Goal: Entertainment & Leisure: Consume media (video, audio)

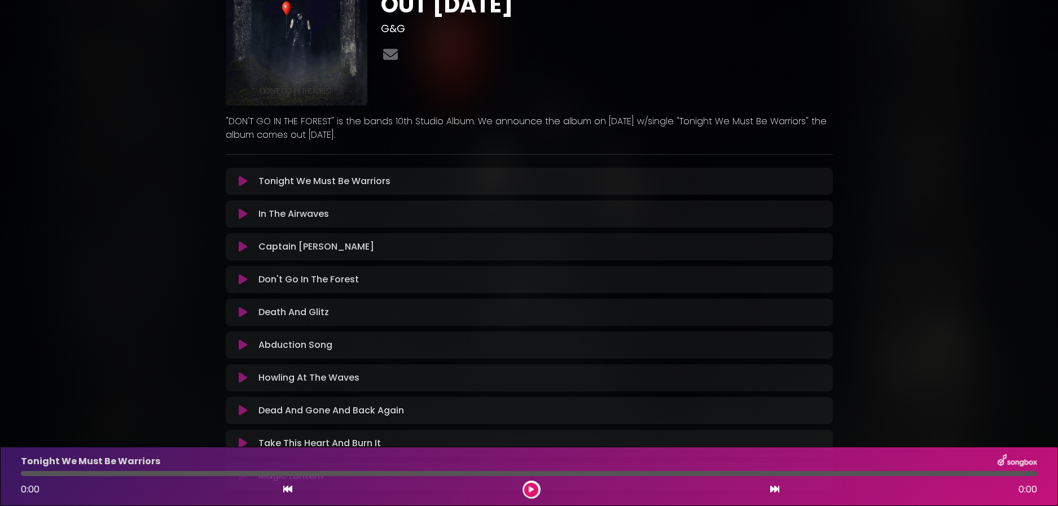
scroll to position [113, 0]
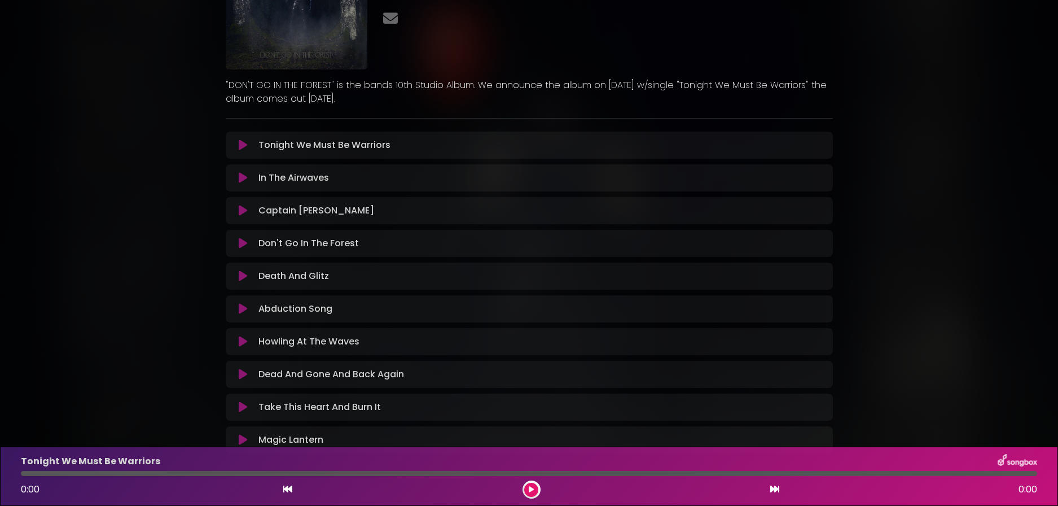
click at [241, 148] on icon at bounding box center [243, 144] width 8 height 11
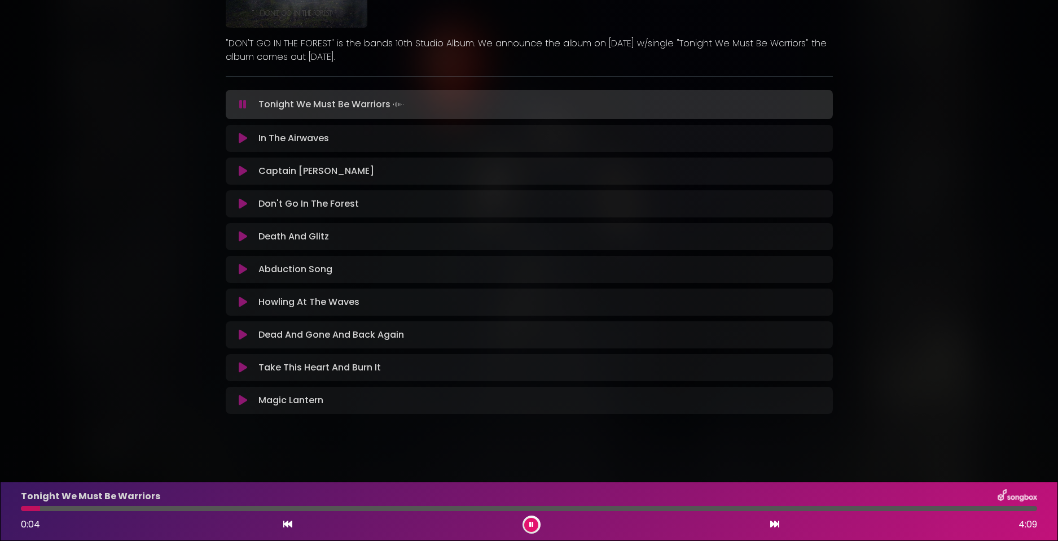
scroll to position [159, 0]
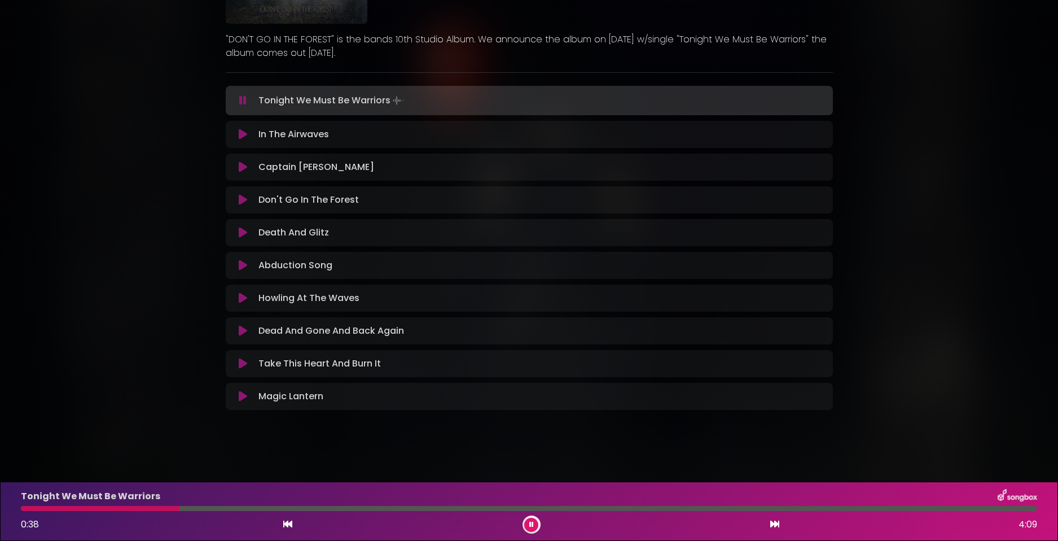
click at [119, 150] on div "AVATAR - DON'T GO IN THE FOREST - OUT [DATE] G&G" at bounding box center [529, 142] width 1058 height 574
click at [173, 208] on div "AVATAR - DON'T GO IN THE FOREST - OUT [DATE] G&G" at bounding box center [529, 142] width 745 height 574
click at [150, 192] on div "AVATAR - DON'T GO IN THE FOREST - OUT [DATE] G&G" at bounding box center [529, 142] width 1058 height 574
click at [129, 242] on div "AVATAR - DON'T GO IN THE FOREST - OUT [DATE] G&G" at bounding box center [529, 142] width 1058 height 574
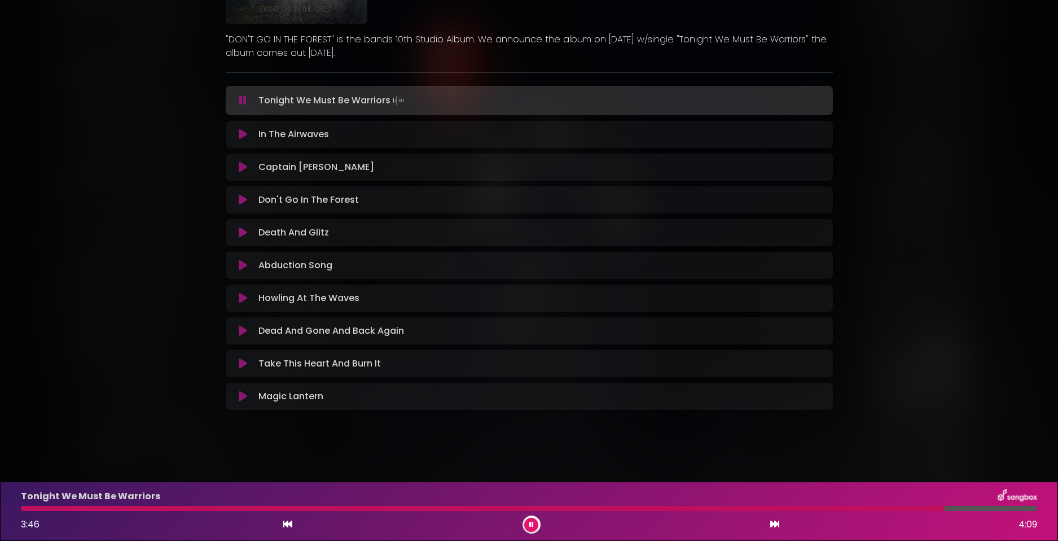
click at [249, 231] on button at bounding box center [243, 232] width 22 height 11
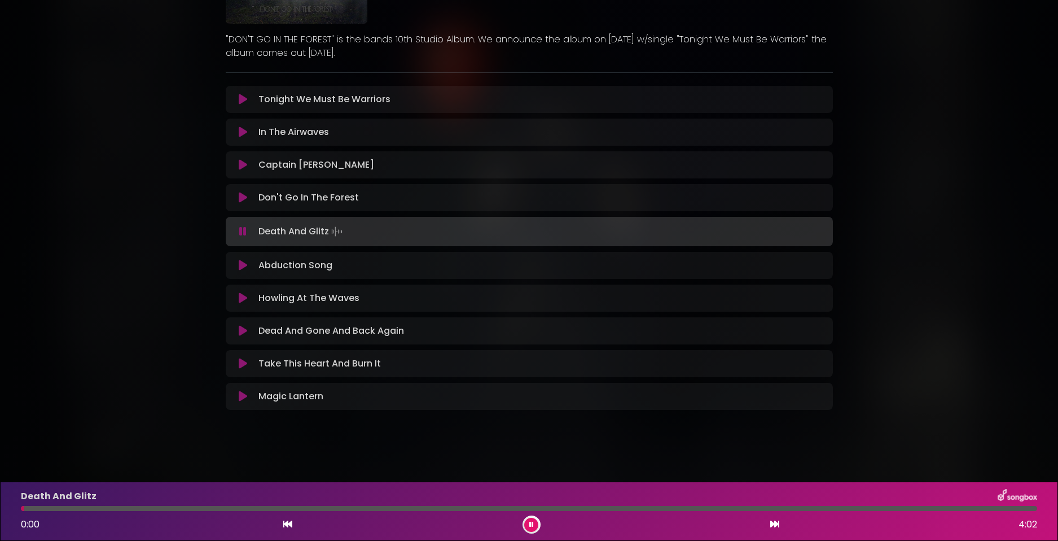
click at [532, 524] on button at bounding box center [531, 524] width 14 height 14
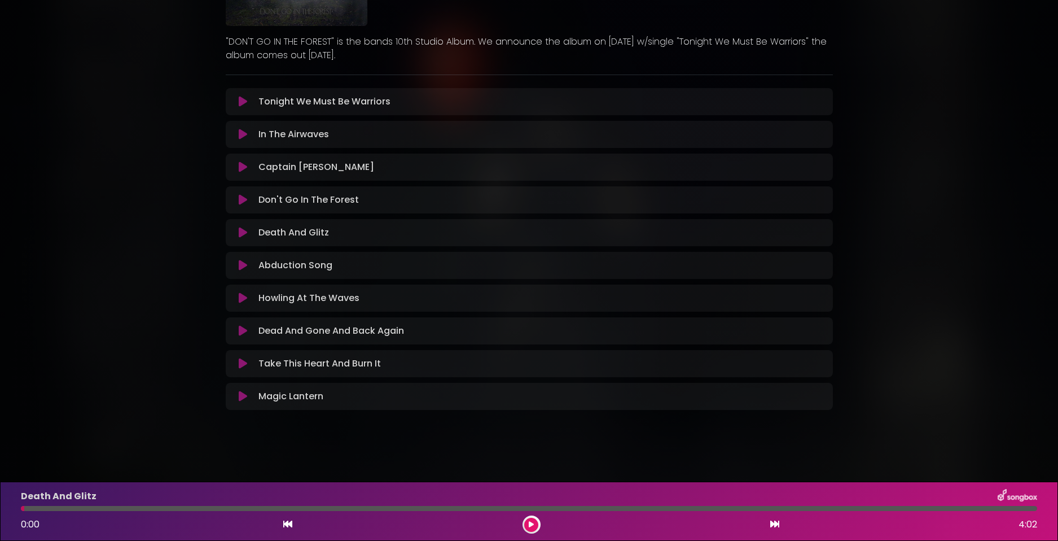
click at [529, 524] on button at bounding box center [531, 524] width 14 height 14
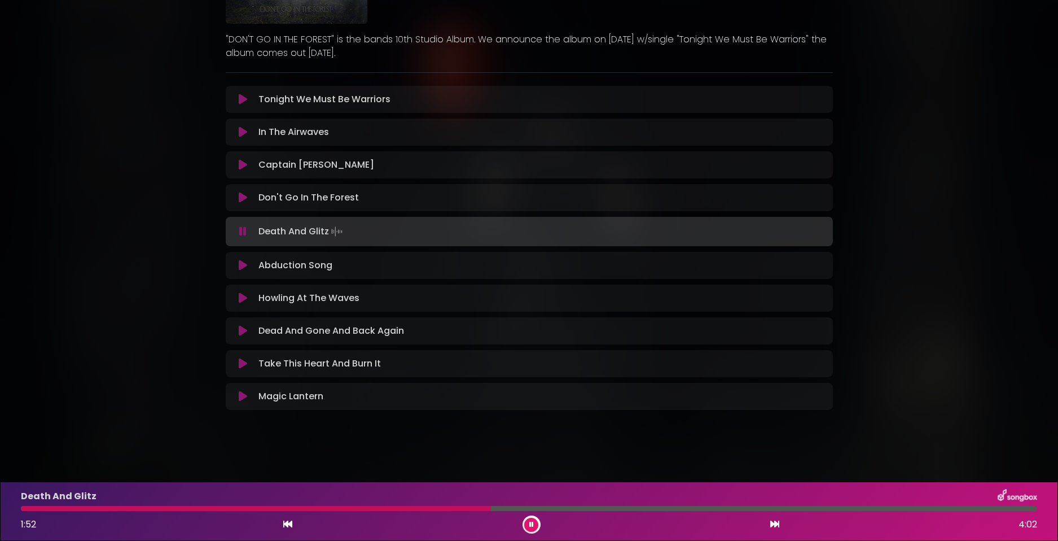
click at [245, 133] on icon at bounding box center [243, 131] width 8 height 11
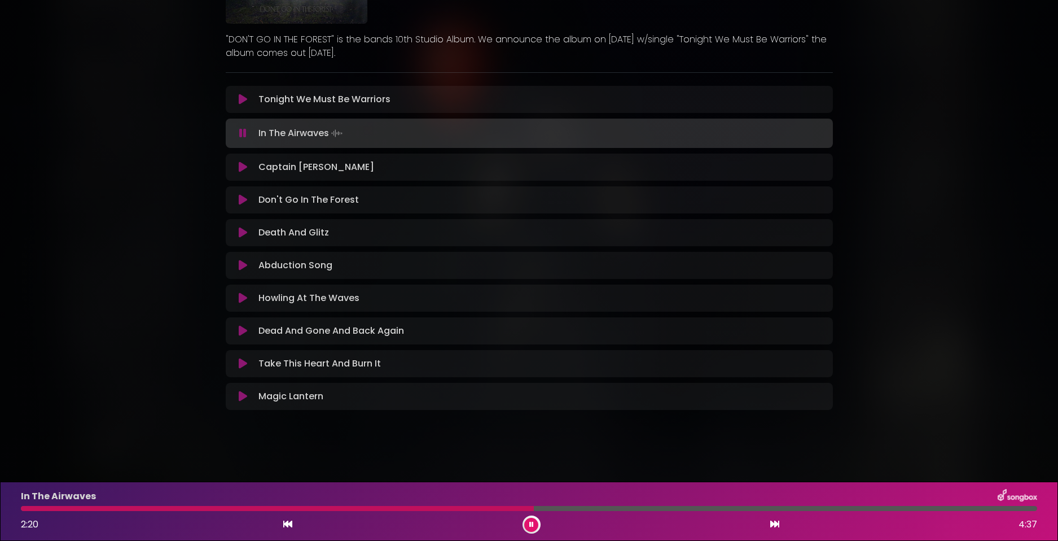
click at [239, 265] on icon at bounding box center [243, 265] width 8 height 11
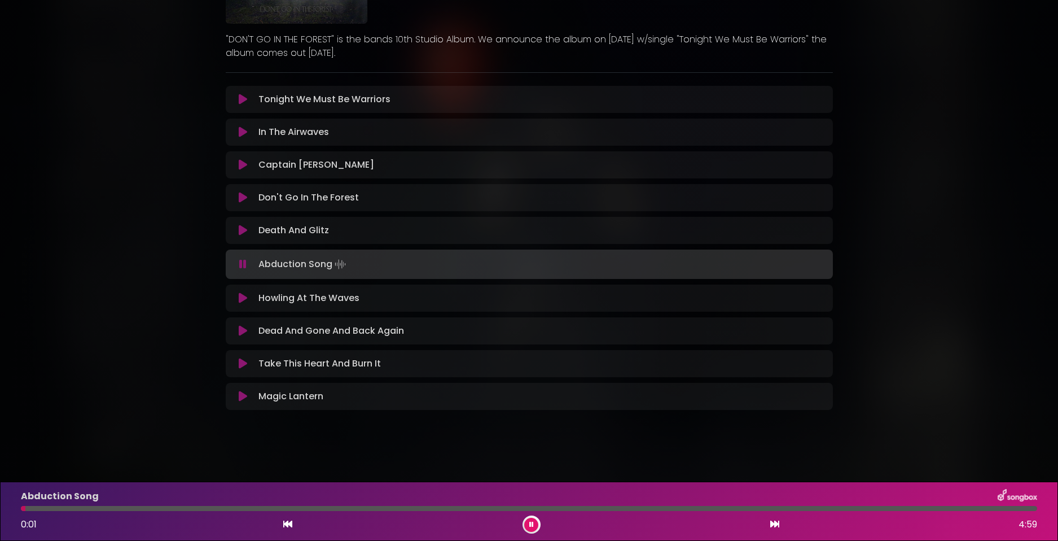
click at [241, 201] on icon at bounding box center [243, 197] width 8 height 11
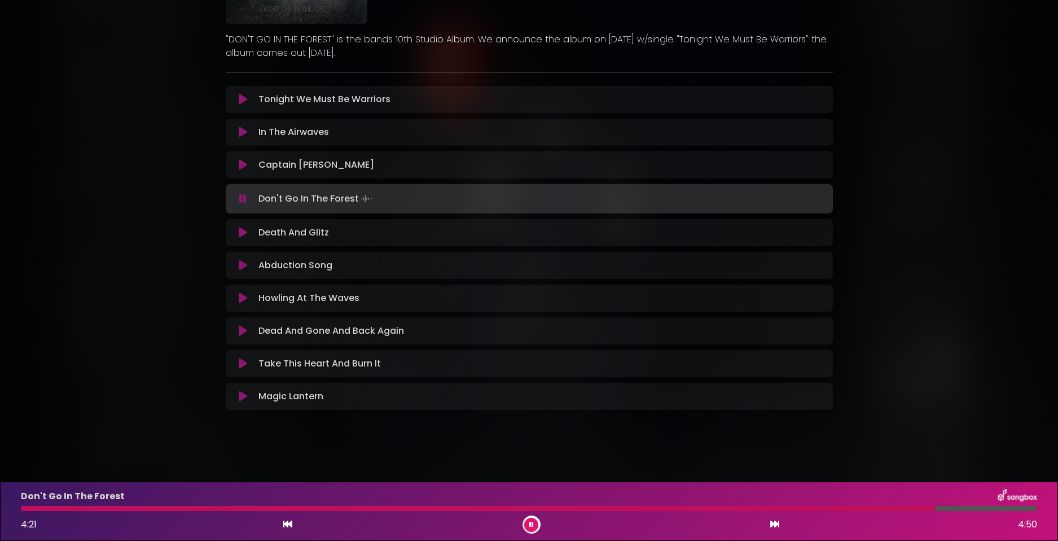
click at [241, 262] on icon at bounding box center [243, 265] width 8 height 11
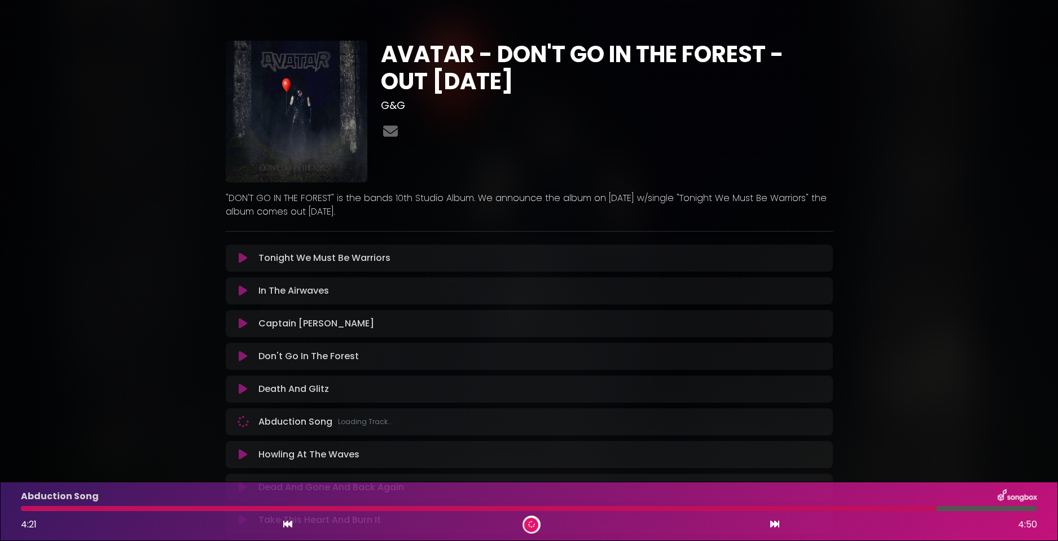
scroll to position [156, 0]
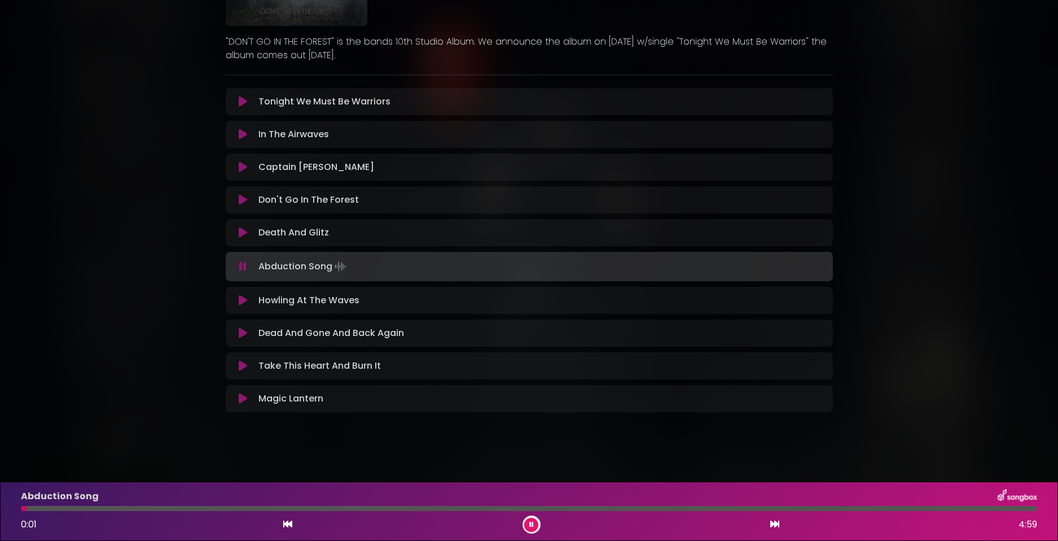
click at [56, 508] on div at bounding box center [529, 508] width 1016 height 5
click at [107, 506] on div "Abduction Song 0:10 4:59" at bounding box center [529, 511] width 1030 height 45
click at [107, 506] on div at bounding box center [529, 508] width 1016 height 5
click at [137, 508] on div at bounding box center [529, 508] width 1016 height 5
click at [242, 304] on icon at bounding box center [243, 300] width 8 height 11
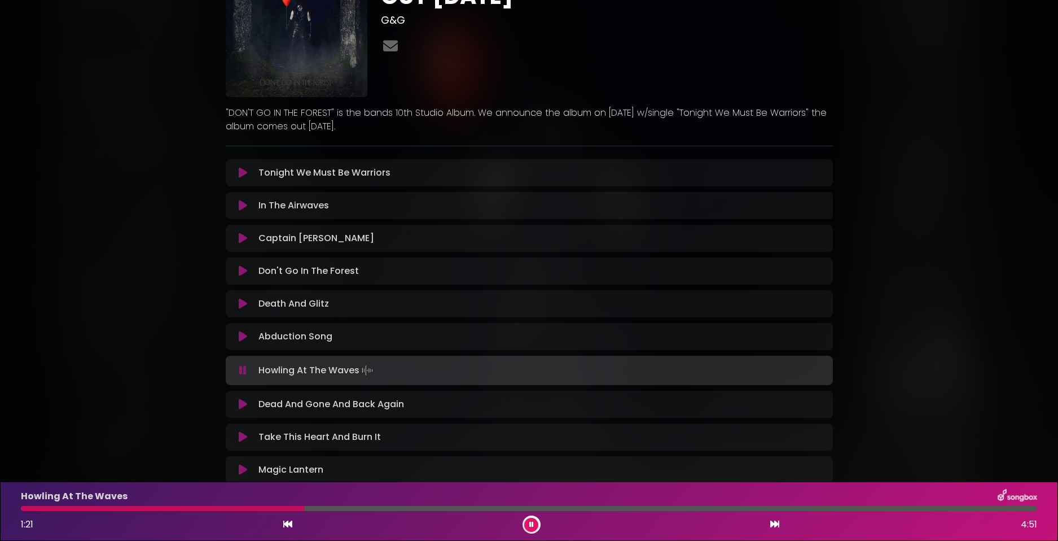
scroll to position [159, 0]
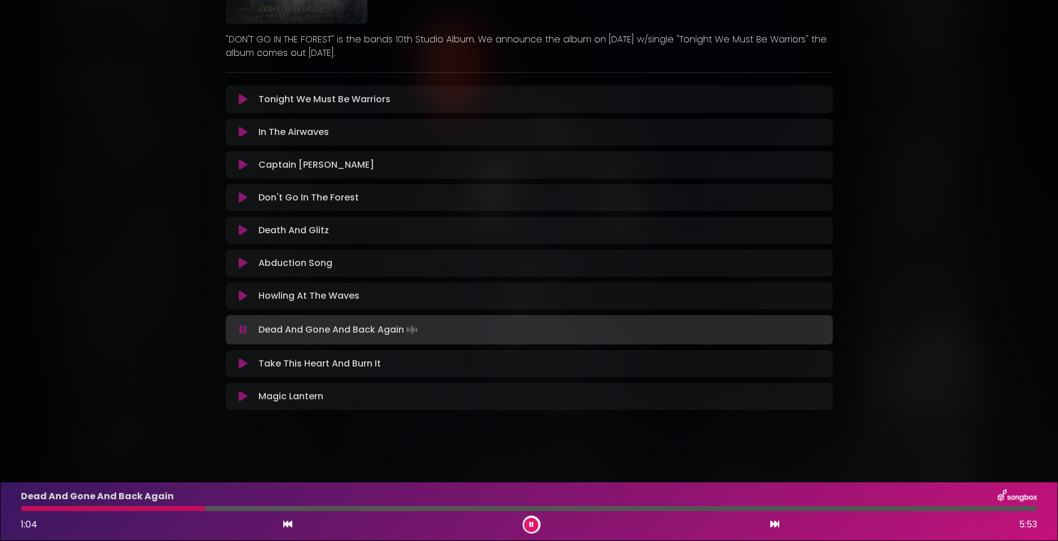
click at [123, 248] on div "AVATAR - DON'T GO IN THE FOREST - OUT [DATE] G&G" at bounding box center [529, 142] width 1058 height 574
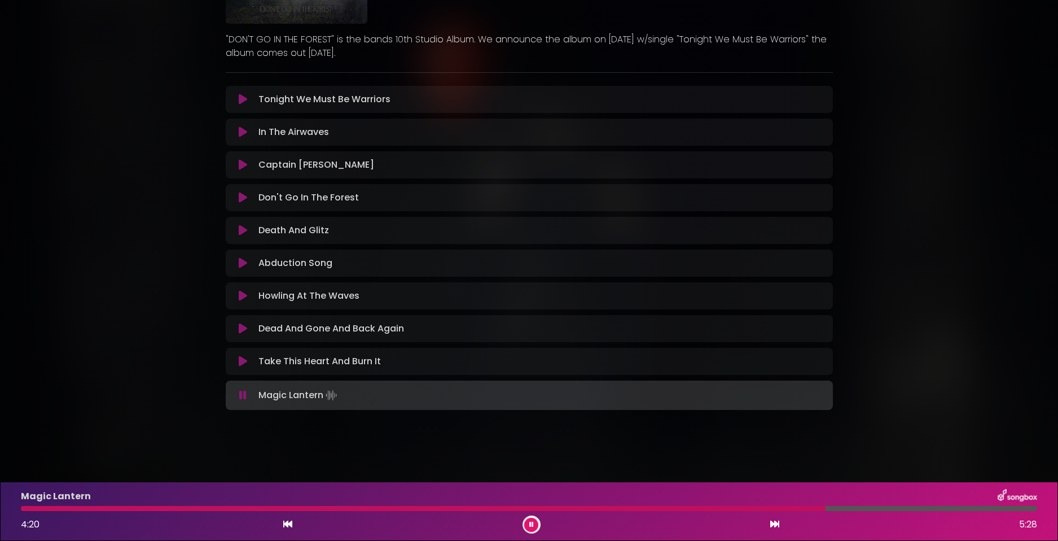
click at [244, 163] on icon at bounding box center [243, 164] width 8 height 11
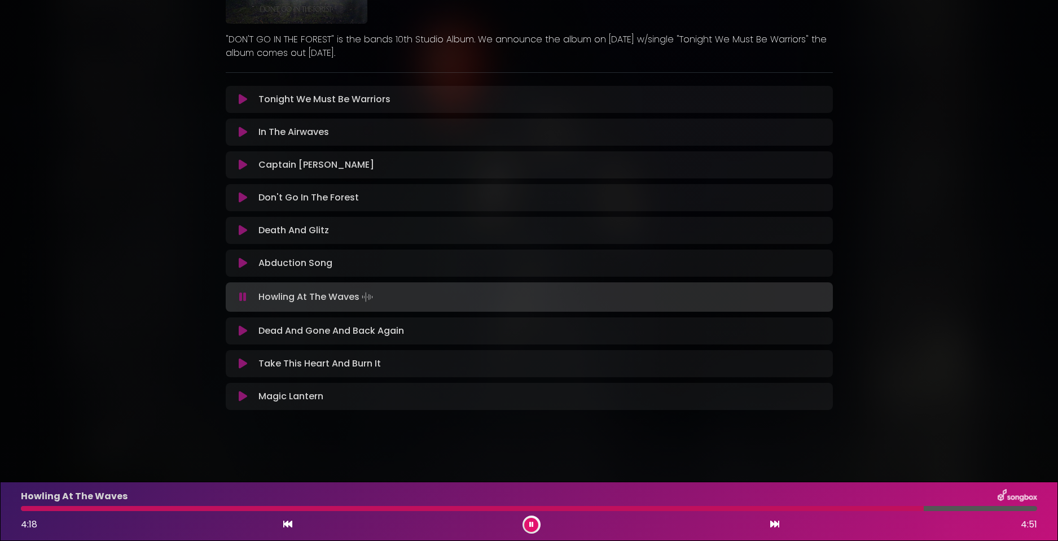
click at [19, 507] on div at bounding box center [529, 508] width 1030 height 5
click at [22, 507] on div at bounding box center [473, 508] width 905 height 5
click at [24, 510] on div at bounding box center [502, 508] width 963 height 5
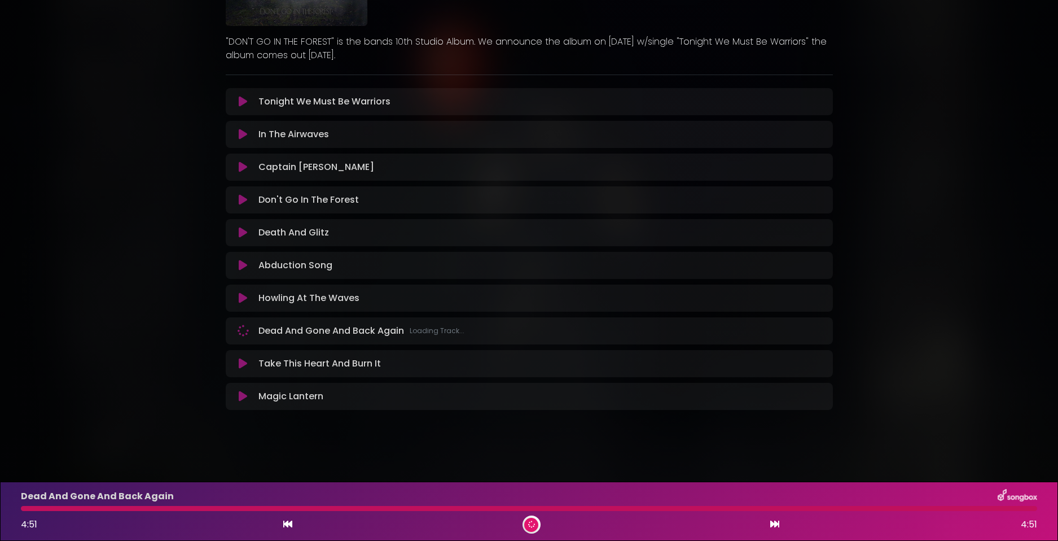
scroll to position [156, 0]
click at [242, 304] on div "Howling At The Waves Loading Track..." at bounding box center [529, 298] width 594 height 14
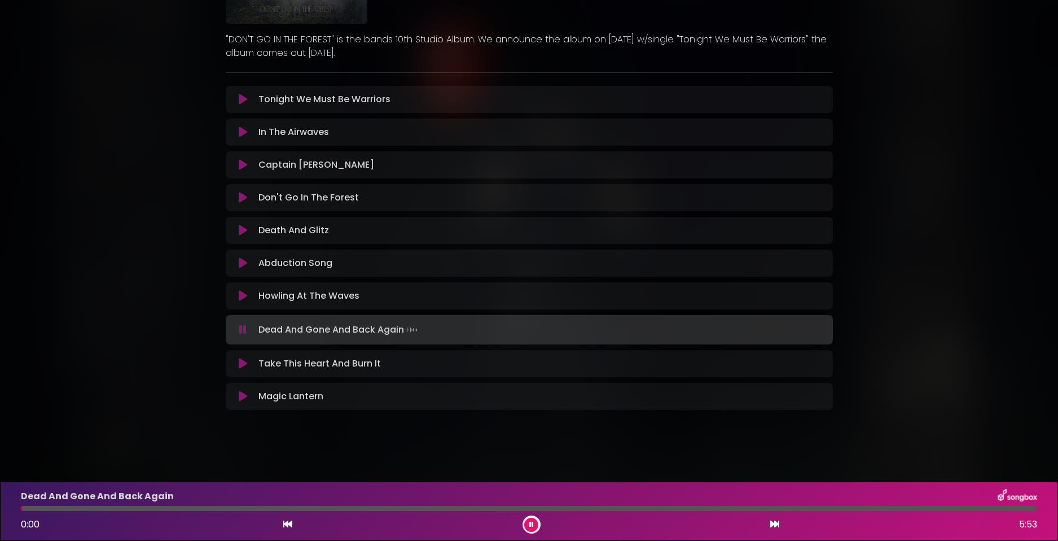
click at [242, 299] on icon at bounding box center [243, 295] width 8 height 11
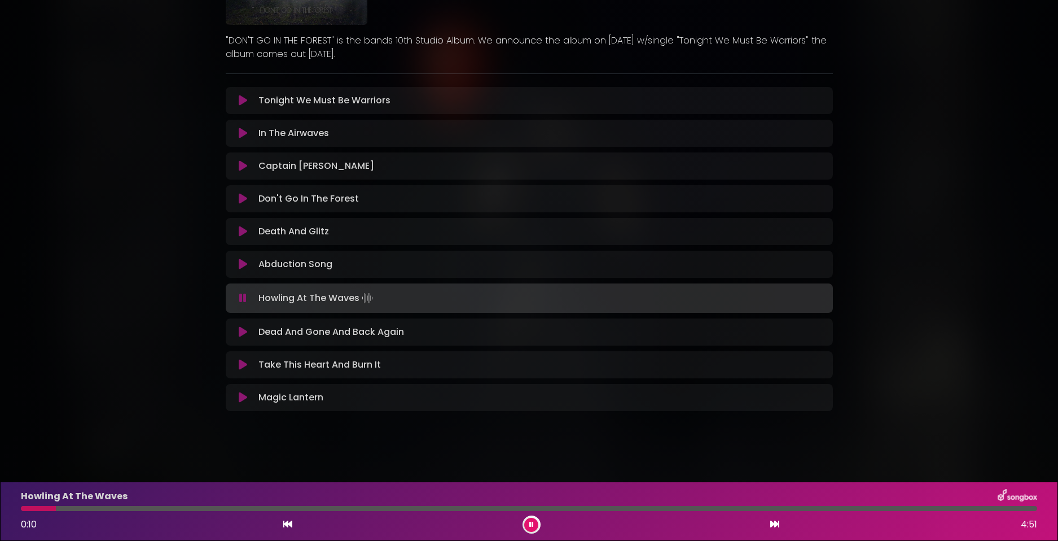
scroll to position [159, 0]
click at [154, 289] on div "AVATAR - DON'T GO IN THE FOREST - OUT [DATE] G&G" at bounding box center [529, 142] width 1058 height 574
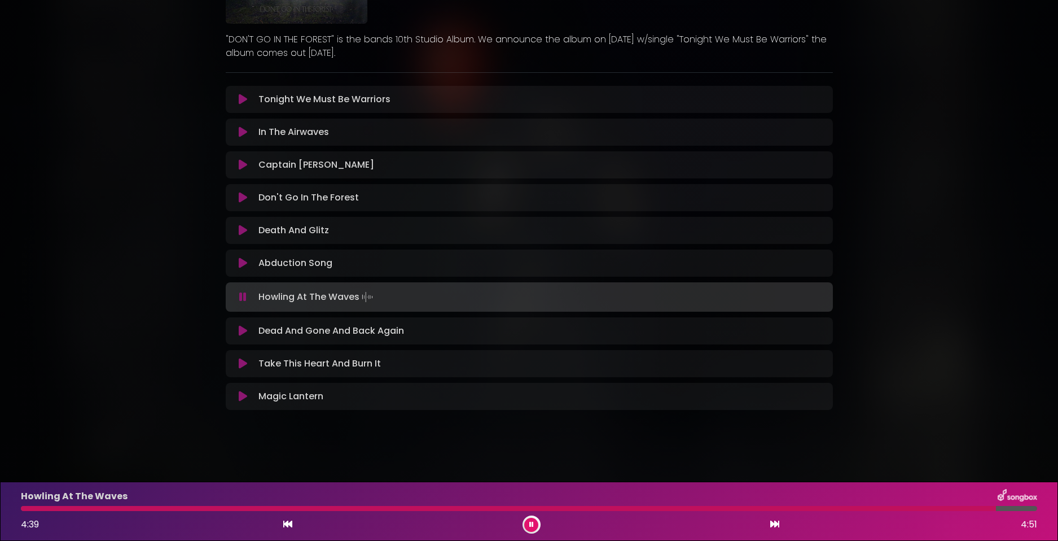
click at [24, 508] on div at bounding box center [508, 508] width 975 height 5
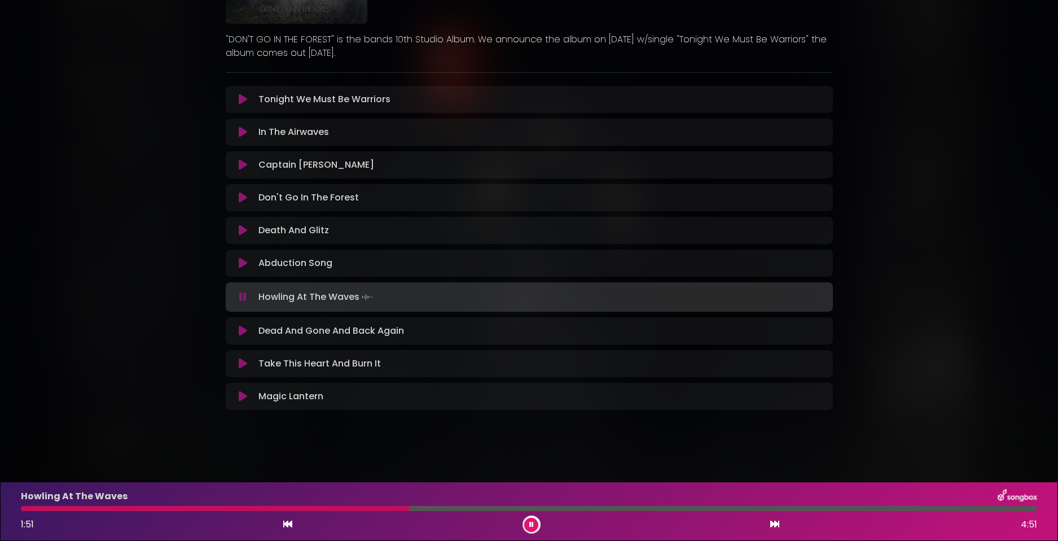
scroll to position [102, 0]
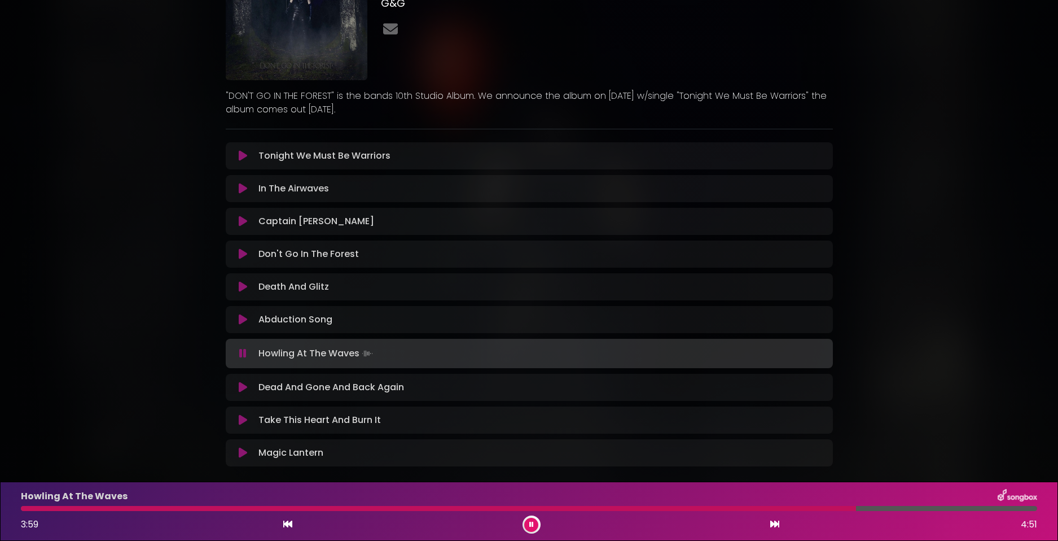
click at [243, 194] on div "In The Airwaves Loading Track..." at bounding box center [529, 189] width 594 height 14
click at [242, 187] on icon at bounding box center [243, 188] width 8 height 11
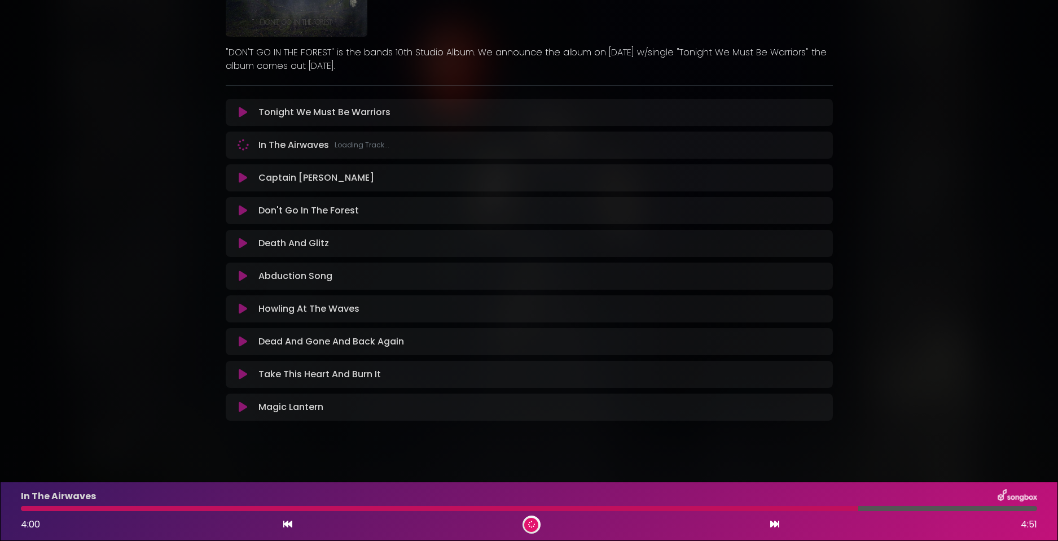
scroll to position [156, 0]
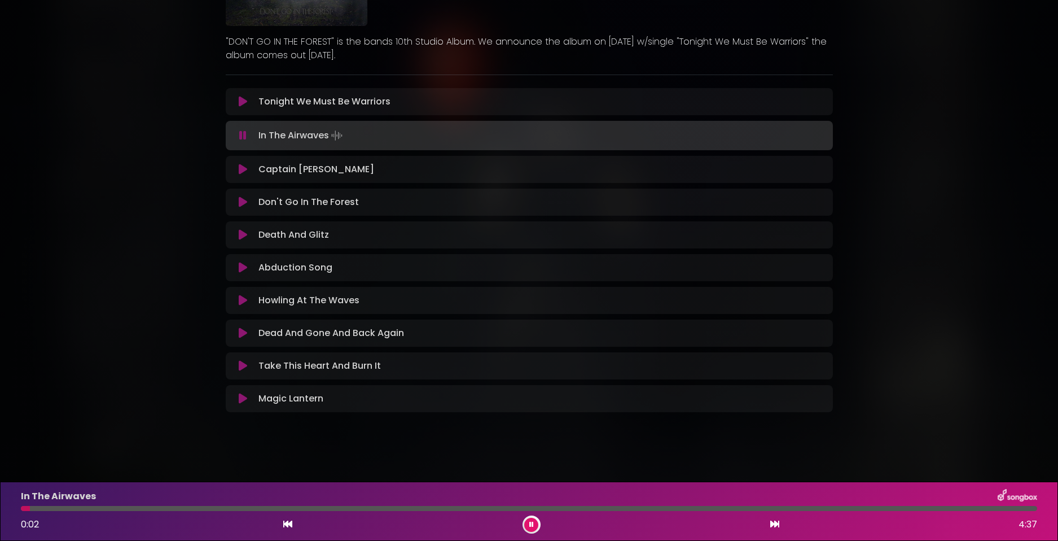
click at [247, 108] on div "Tonight We Must Be Warriors Loading Track..." at bounding box center [529, 102] width 594 height 14
click at [246, 104] on icon at bounding box center [243, 101] width 8 height 11
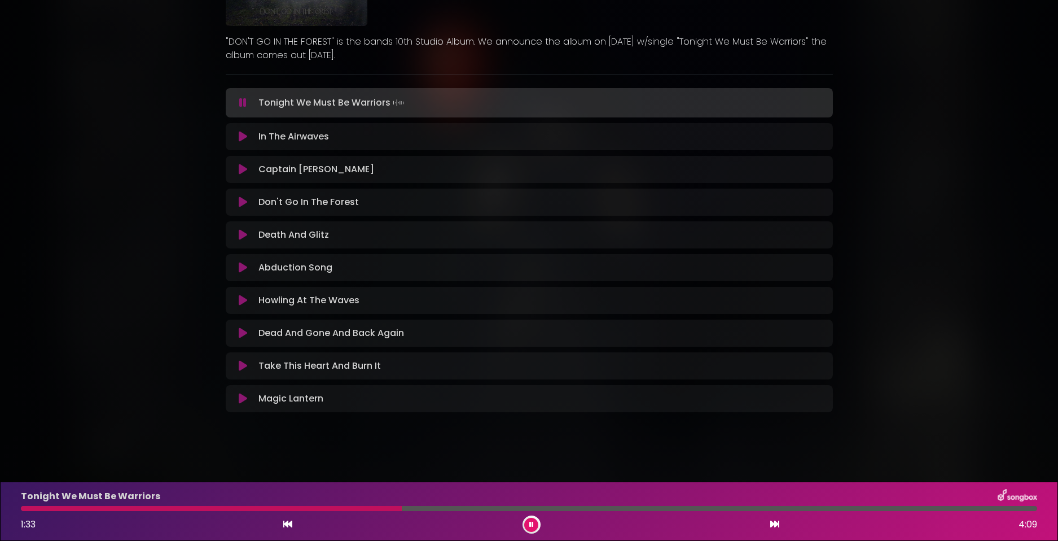
click at [528, 520] on button at bounding box center [531, 524] width 14 height 14
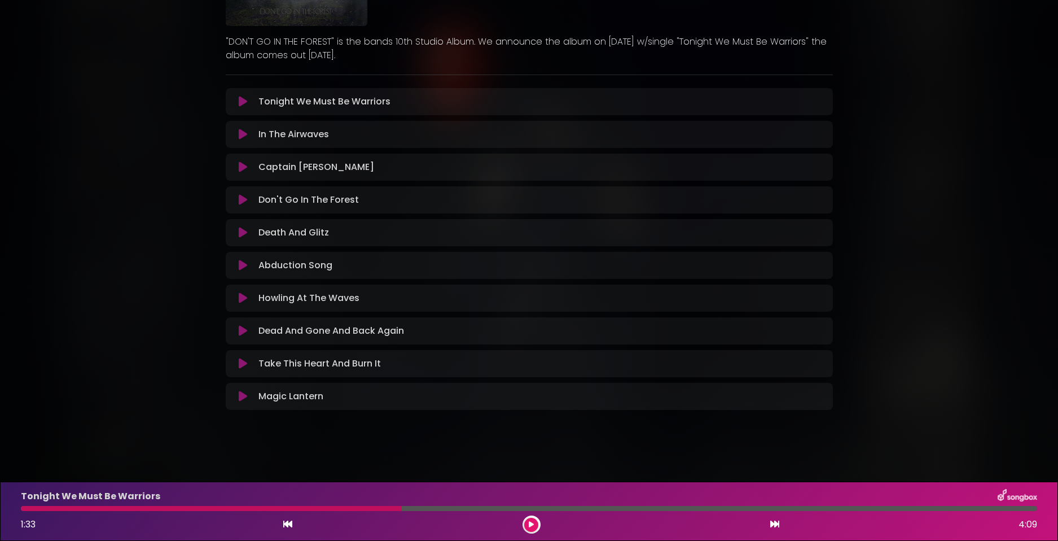
click at [535, 521] on button at bounding box center [531, 524] width 14 height 14
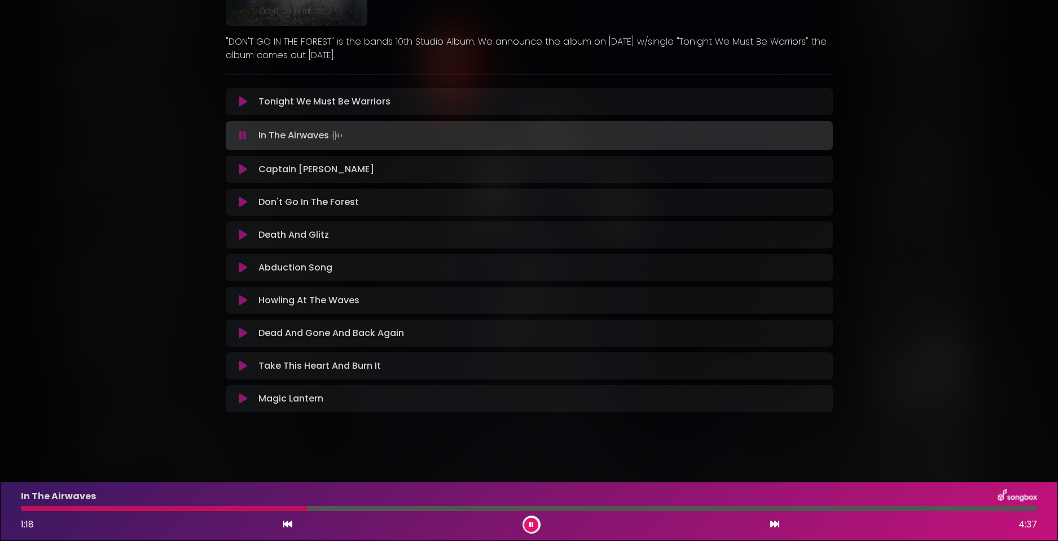
click at [538, 524] on button at bounding box center [531, 524] width 14 height 14
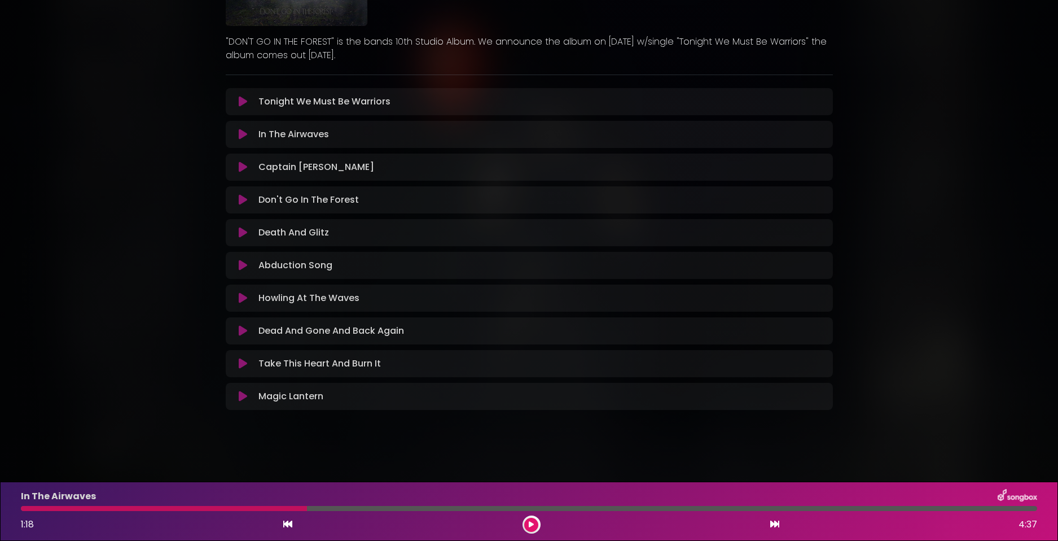
click at [230, 301] on div "Howling At The Waves Loading Track..." at bounding box center [529, 298] width 607 height 14
click at [237, 296] on button at bounding box center [243, 297] width 22 height 11
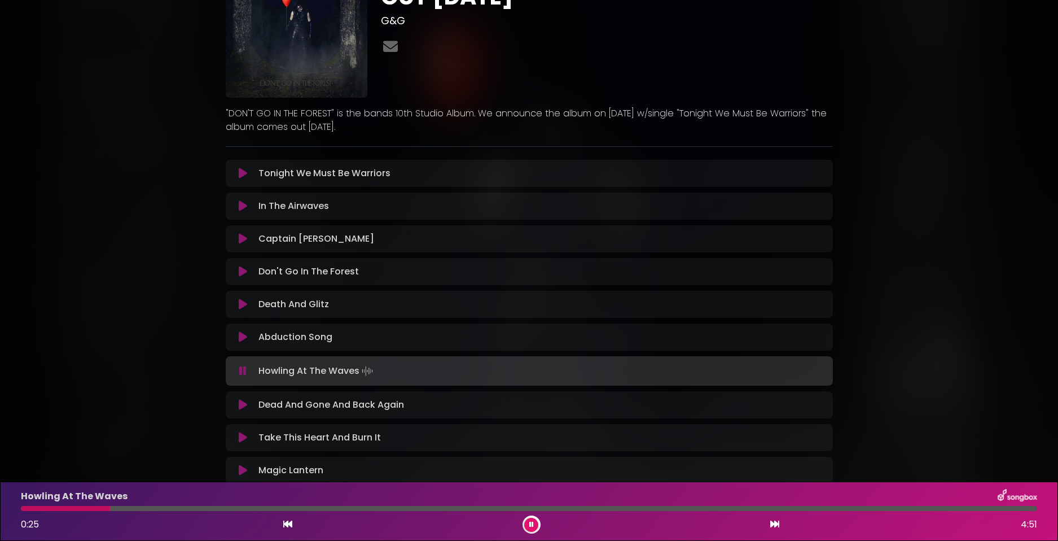
scroll to position [0, 0]
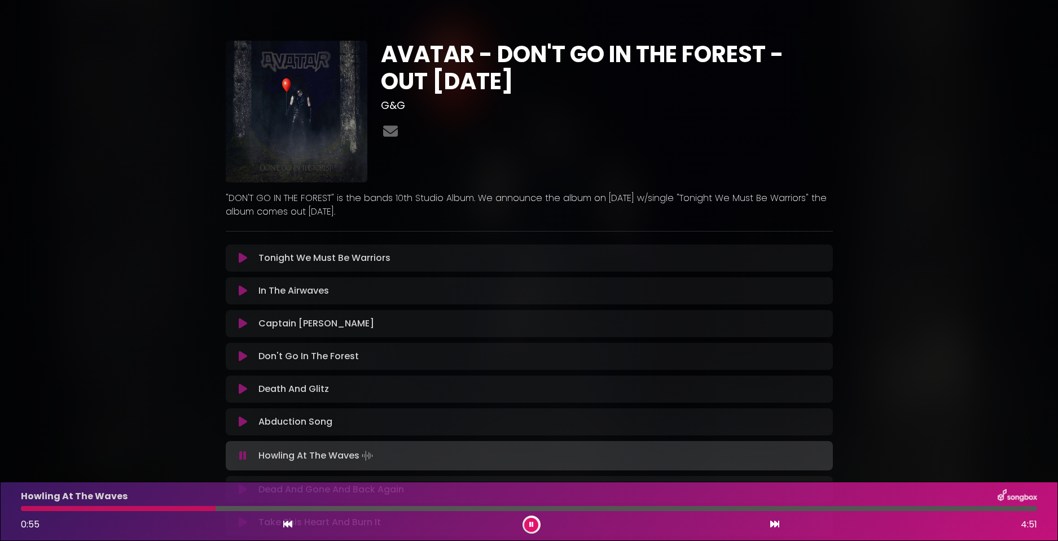
click at [184, 93] on div "AVATAR - DON'T GO IN THE FOREST - OUT [DATE] G&G" at bounding box center [529, 301] width 745 height 574
